Goal: Information Seeking & Learning: Learn about a topic

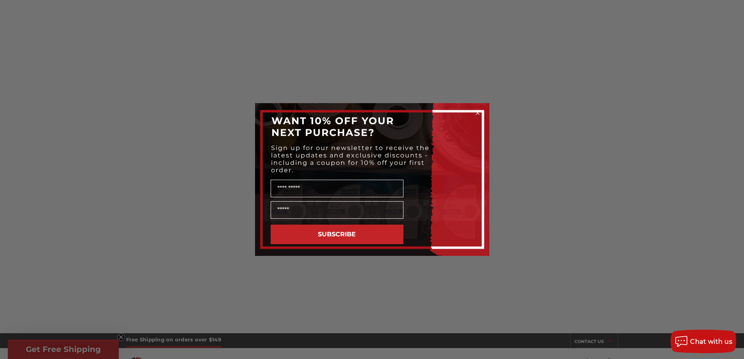
scroll to position [406, 0]
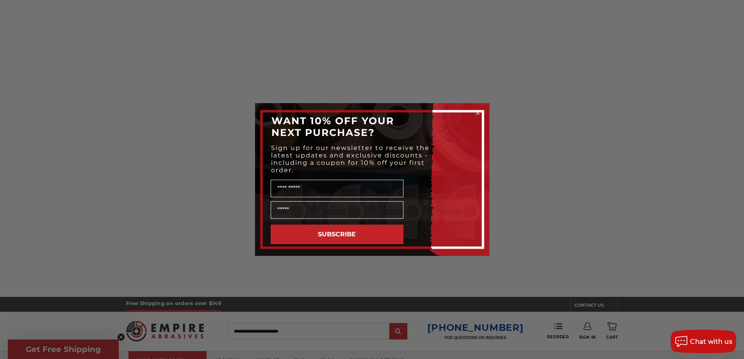
click at [478, 113] on circle "Close dialog" at bounding box center [477, 112] width 7 height 7
